Goal: Find specific page/section: Find specific page/section

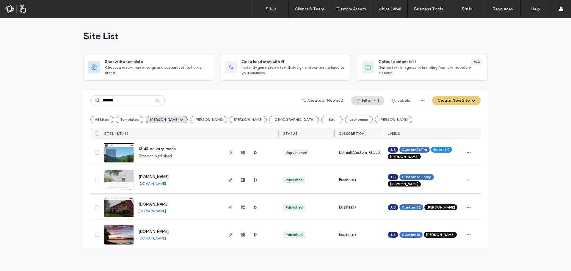
type input "*******"
click at [115, 152] on img at bounding box center [118, 163] width 29 height 40
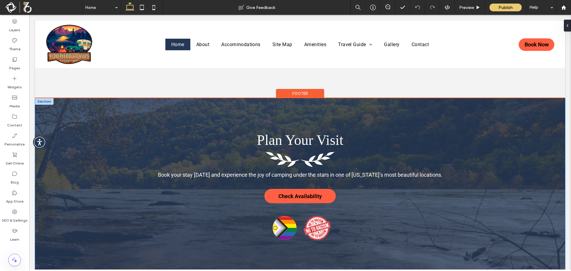
scroll to position [1715, 0]
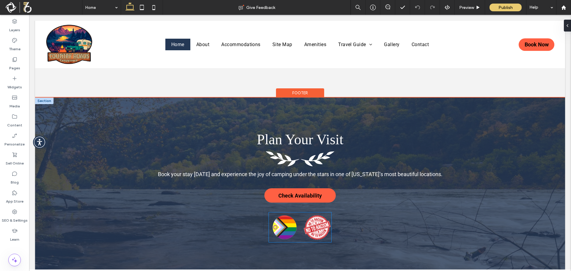
click at [295, 212] on img at bounding box center [285, 227] width 32 height 30
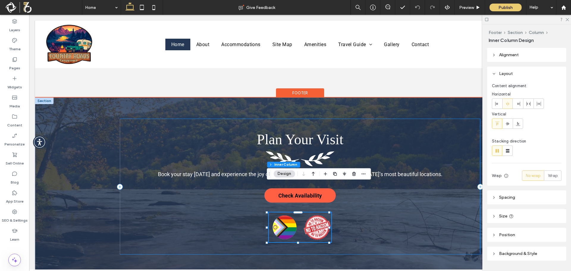
click at [406, 189] on div "Book your stay [DATE] and experience the joy of camping under the stars in one …" at bounding box center [300, 187] width 361 height 136
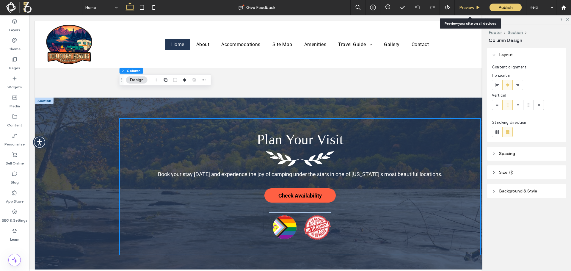
click at [466, 8] on span "Preview" at bounding box center [467, 7] width 15 height 5
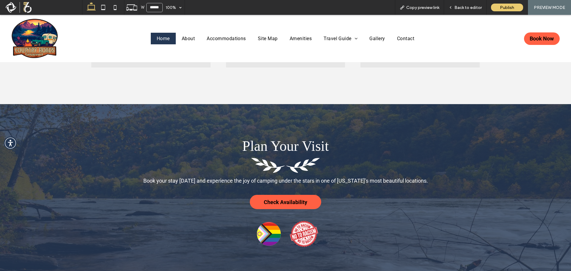
scroll to position [1725, 0]
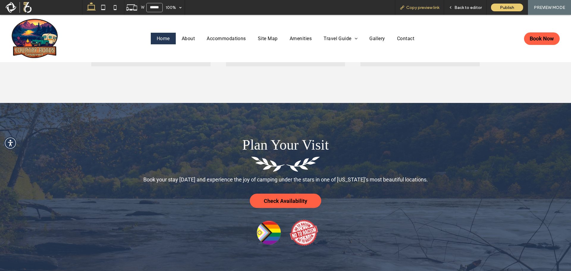
click at [424, 8] on span "Copy preview link" at bounding box center [423, 7] width 33 height 5
